Goal: Complete application form

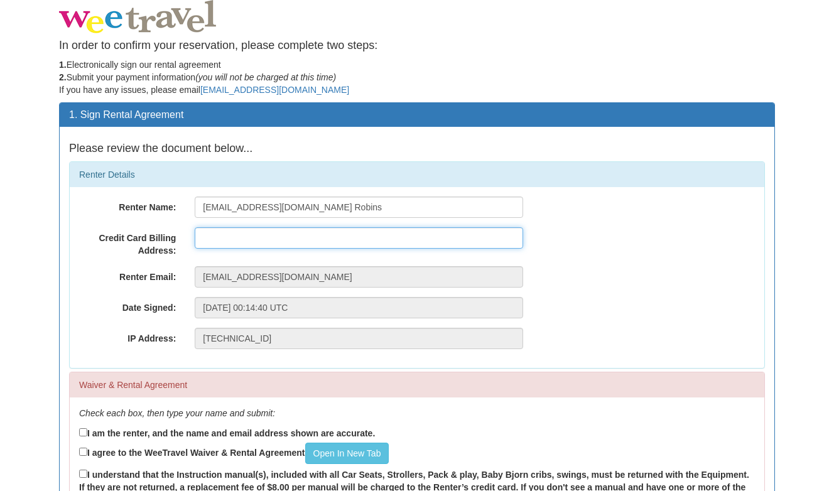
click at [362, 228] on input "text" at bounding box center [359, 237] width 328 height 21
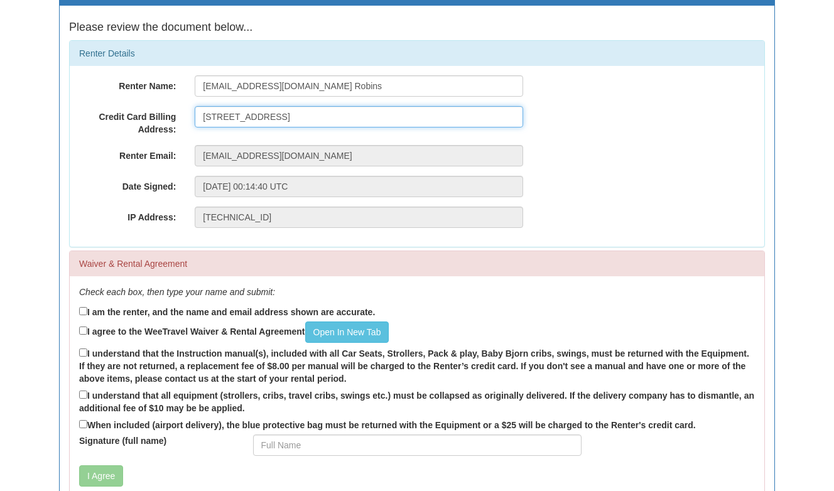
scroll to position [124, 0]
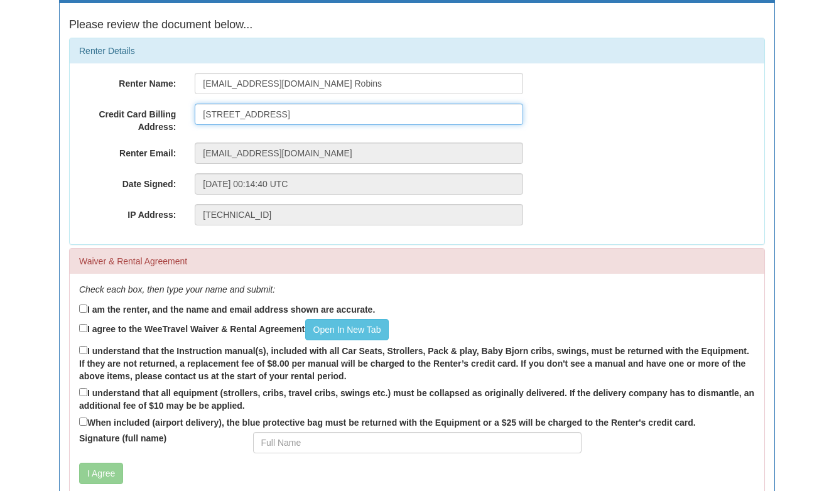
type input "[STREET_ADDRESS]"
click at [88, 308] on label "I am the renter, and the name and email address shown are accurate." at bounding box center [227, 309] width 296 height 14
click at [87, 308] on input "I am the renter, and the name and email address shown are accurate." at bounding box center [83, 308] width 8 height 8
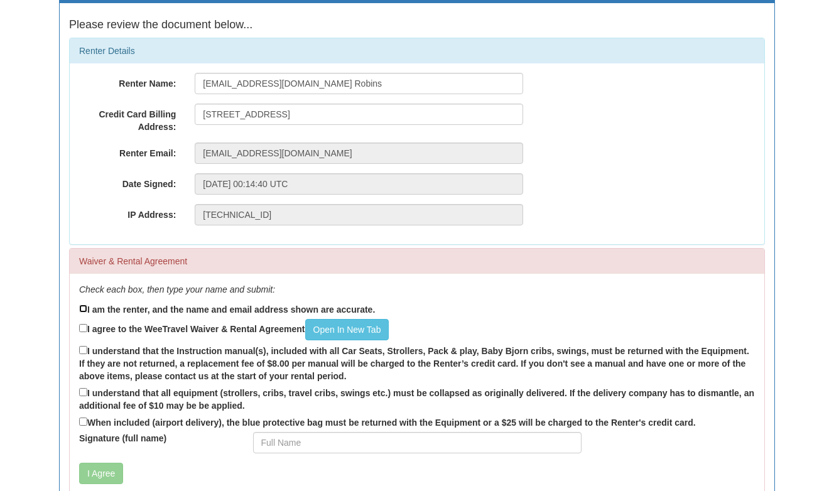
checkbox input "true"
click at [82, 328] on input "I agree to the WeeTravel Waiver & Rental Agreement Open In [GEOGRAPHIC_DATA]" at bounding box center [83, 328] width 8 height 8
checkbox input "true"
click at [82, 346] on input "I understand that the Instruction manual(s), included with all Car Seats, Strol…" at bounding box center [83, 350] width 8 height 8
checkbox input "true"
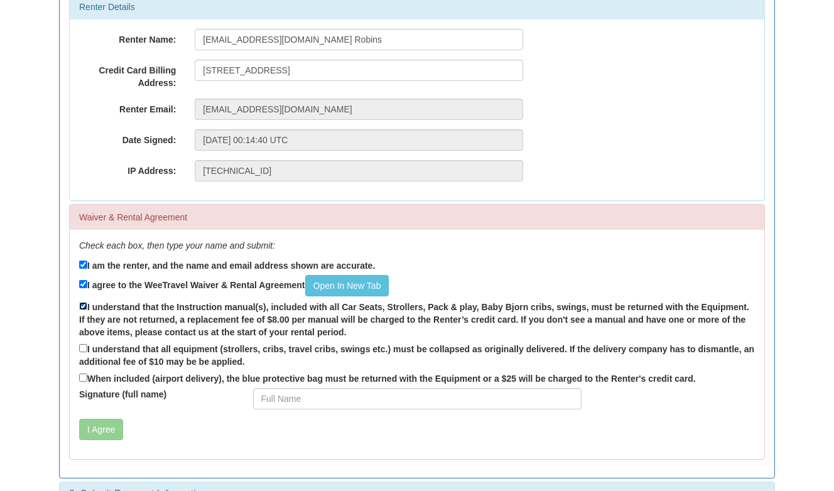
scroll to position [176, 0]
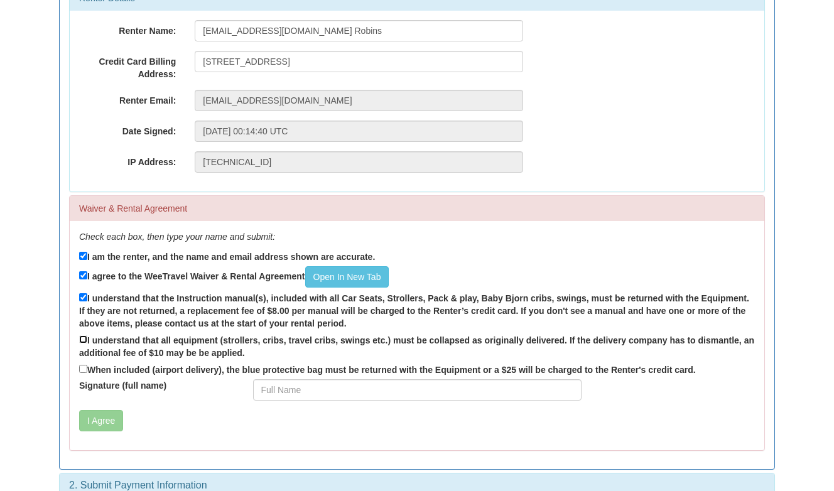
click at [82, 339] on input "I understand that all equipment (strollers, cribs, travel cribs, swings etc.) m…" at bounding box center [83, 339] width 8 height 8
checkbox input "true"
click at [84, 372] on input "When included (airport delivery), the blue protective bag must be returned with…" at bounding box center [83, 369] width 8 height 8
checkbox input "true"
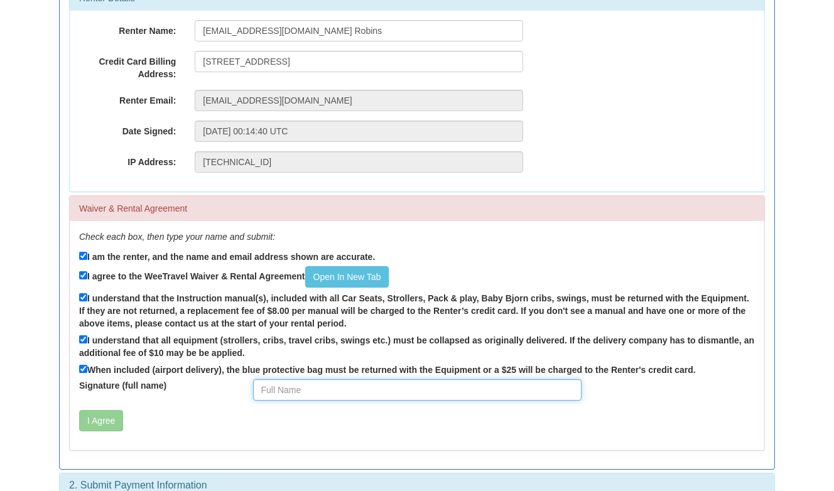
click at [264, 387] on input "Signature (full name)" at bounding box center [417, 389] width 328 height 21
type input "[PERSON_NAME]"
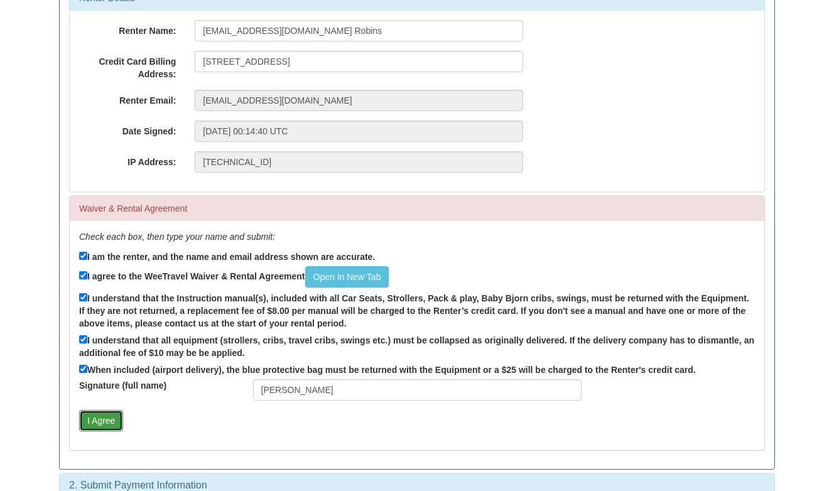
click at [112, 420] on button "I Agree" at bounding box center [101, 420] width 44 height 21
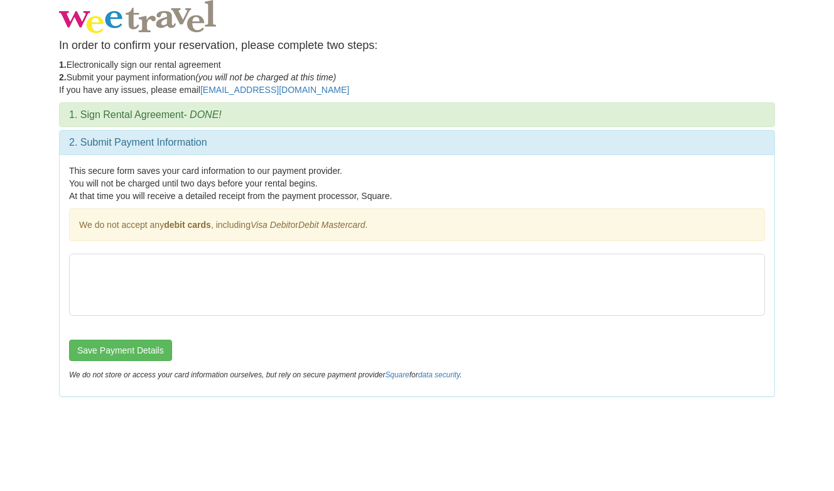
scroll to position [0, 0]
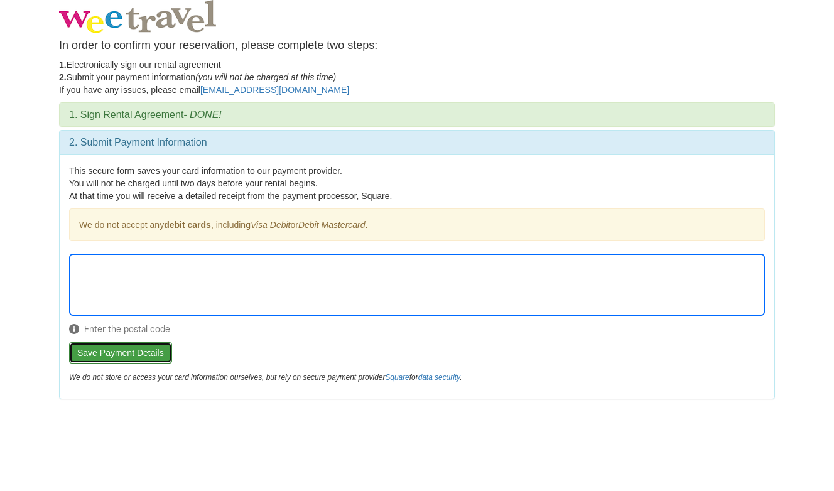
click at [153, 347] on button "Save Payment Details" at bounding box center [120, 352] width 103 height 21
